Goal: Obtain resource: Obtain resource

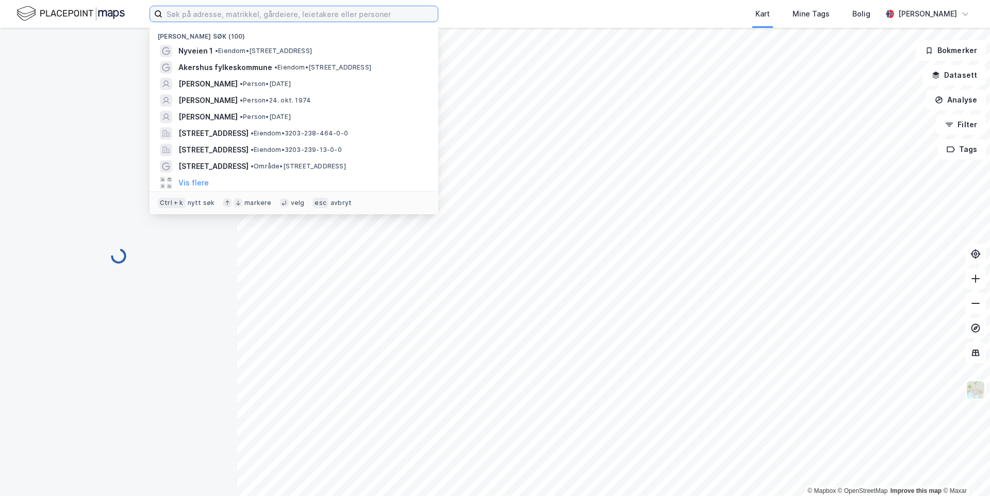
click at [292, 14] on input at bounding box center [299, 13] width 275 height 15
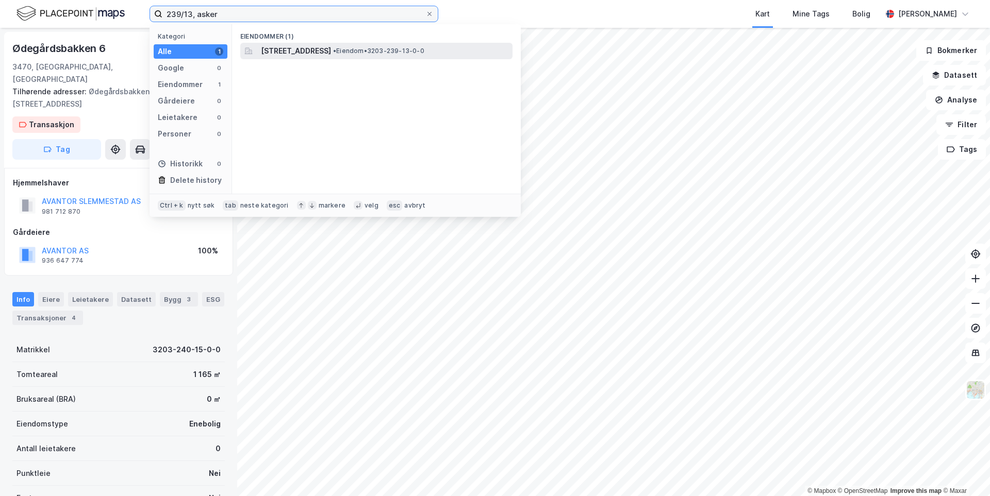
type input "239/13, asker"
click at [302, 45] on span "[STREET_ADDRESS]" at bounding box center [296, 51] width 70 height 12
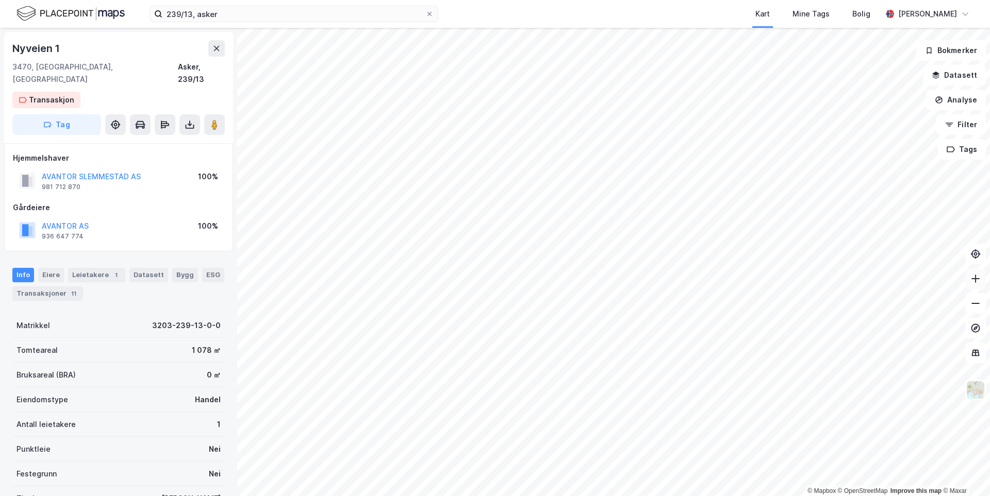
click at [981, 281] on button at bounding box center [975, 279] width 21 height 21
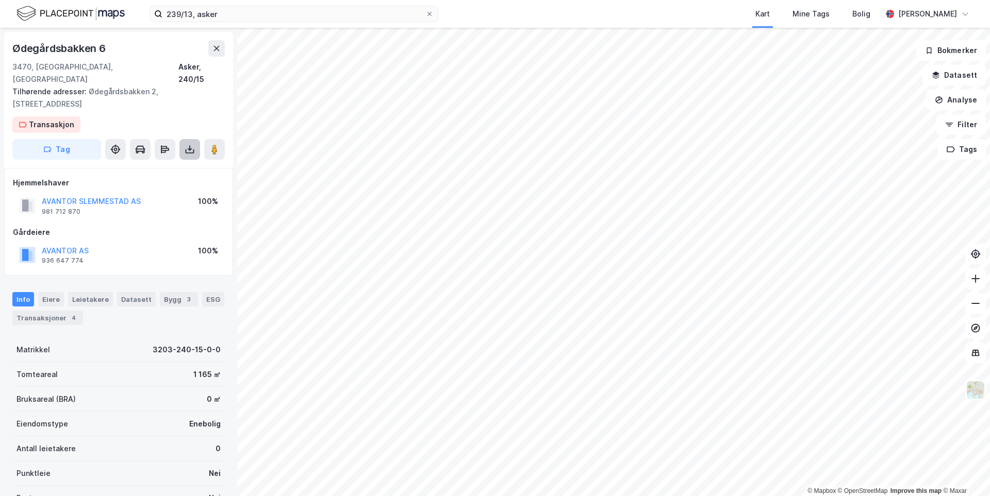
click at [187, 144] on icon at bounding box center [190, 149] width 10 height 10
click at [170, 182] on div "Last ned matrikkelrapport" at bounding box center [151, 186] width 85 height 8
click at [175, 162] on div "Last ned grunnbok" at bounding box center [145, 170] width 110 height 16
